Goal: Transaction & Acquisition: Purchase product/service

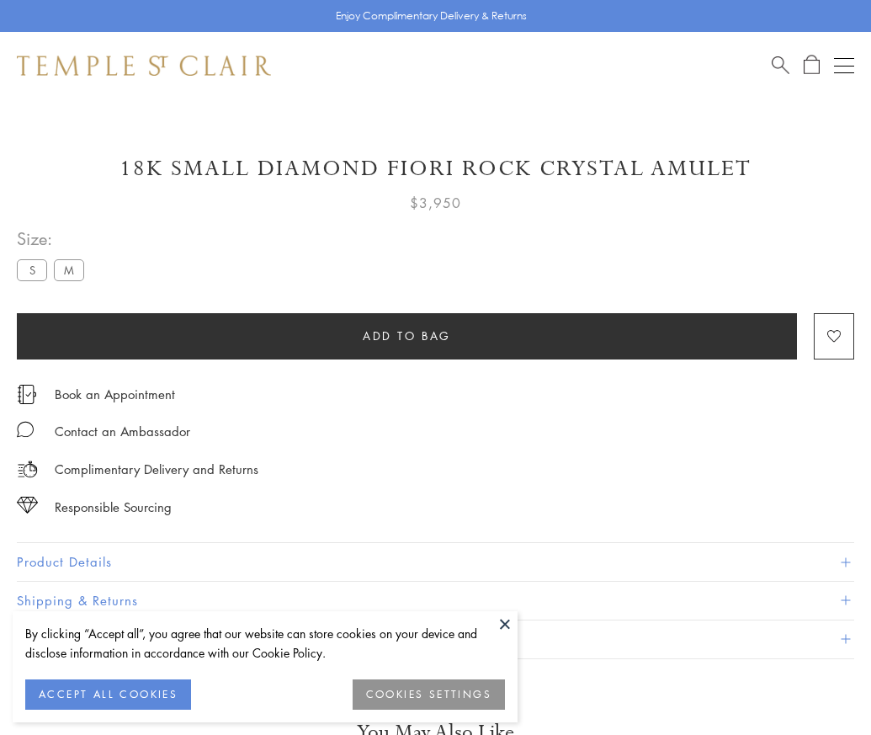
scroll to position [98, 0]
